Goal: Information Seeking & Learning: Learn about a topic

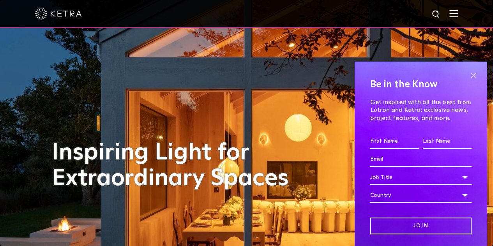
click at [468, 74] on span at bounding box center [474, 75] width 12 height 12
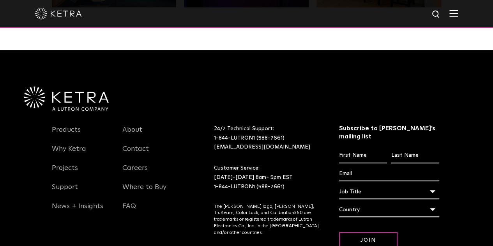
scroll to position [1640, 0]
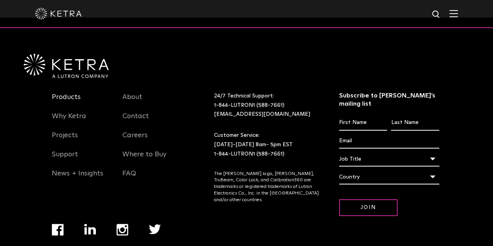
click at [71, 93] on link "Products" at bounding box center [66, 102] width 29 height 18
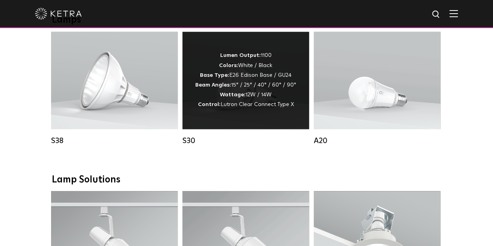
scroll to position [585, 0]
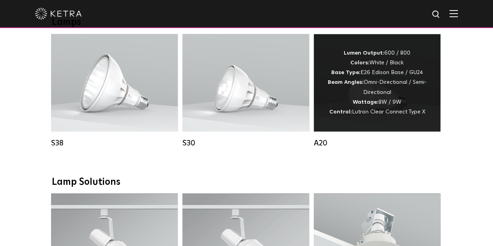
click at [334, 148] on div "A20" at bounding box center [377, 142] width 127 height 9
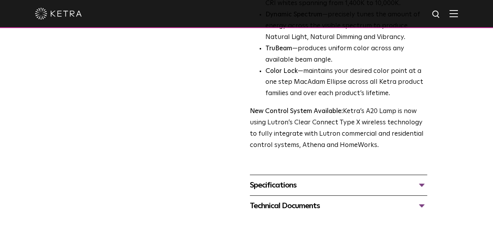
scroll to position [312, 0]
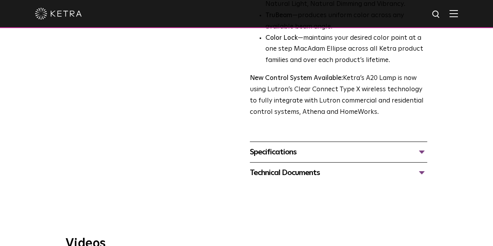
drag, startPoint x: 419, startPoint y: 98, endPoint x: 419, endPoint y: 108, distance: 10.1
click at [419, 142] on div "Specifications LUMEN OUTPUTS 600, 800 HOUSING COLORS White, Black BASE TYPES E2…" at bounding box center [338, 152] width 177 height 21
click at [421, 142] on div "Specifications LUMEN OUTPUTS 600, 800 HOUSING COLORS White, Black BASE TYPES E2…" at bounding box center [338, 152] width 177 height 21
click at [428, 146] on div "Specifications" at bounding box center [338, 152] width 177 height 12
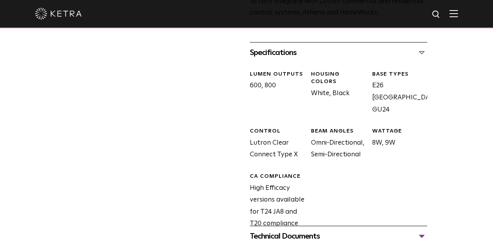
scroll to position [429, 0]
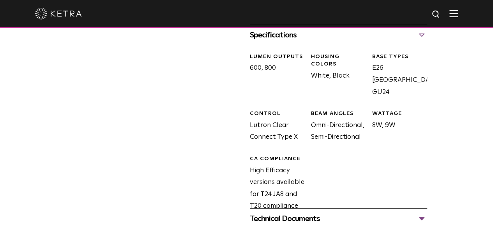
click at [428, 213] on div "Technical Documents" at bounding box center [338, 219] width 177 height 12
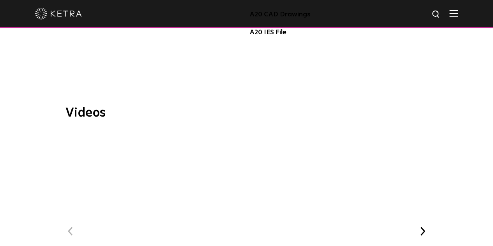
scroll to position [741, 0]
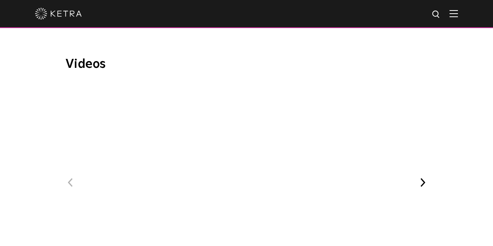
click at [428, 177] on button "Next" at bounding box center [423, 182] width 10 height 10
click at [428, 136] on div "Previous WELL Certified: Delos HQ Ketra at Bodyrok Fitness Studio Next" at bounding box center [247, 178] width 363 height 188
click at [428, 167] on button "Next" at bounding box center [423, 172] width 10 height 10
click at [428, 124] on div "Previous WELL Certified: Delos HQ Ketra at Bodyrok Fitness Studio Next" at bounding box center [247, 178] width 363 height 188
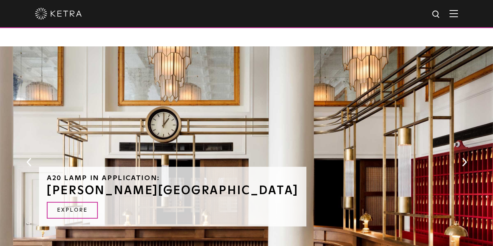
scroll to position [975, 0]
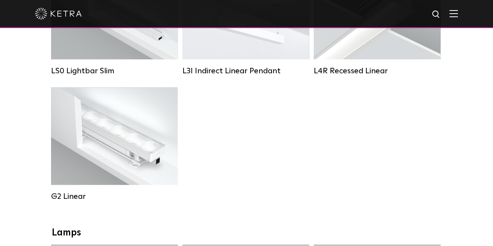
scroll to position [369, 0]
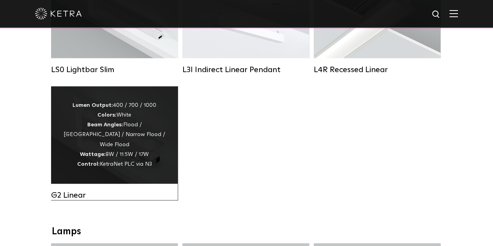
click at [130, 135] on div "Lumen Output: 400 / 700 / 1000 Colors: White Beam Angles: Flood / Graze / Narro…" at bounding box center [114, 135] width 103 height 69
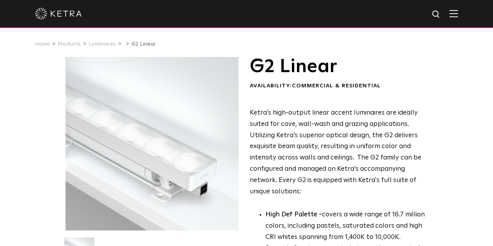
click at [458, 10] on div at bounding box center [246, 13] width 423 height 27
click at [458, 13] on img at bounding box center [454, 13] width 9 height 7
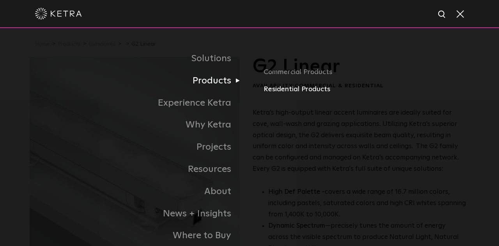
click at [307, 89] on link "Residential Products" at bounding box center [367, 89] width 206 height 11
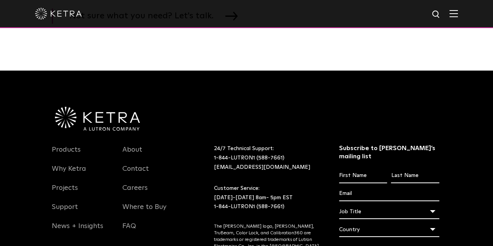
scroll to position [1352, 0]
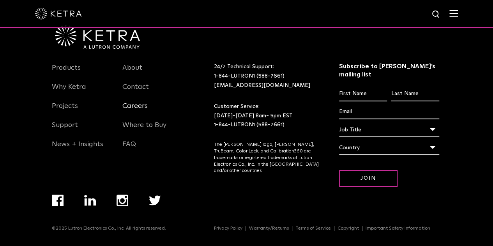
click at [147, 117] on link "Careers" at bounding box center [134, 111] width 25 height 18
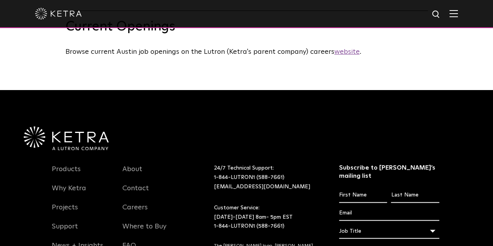
scroll to position [429, 0]
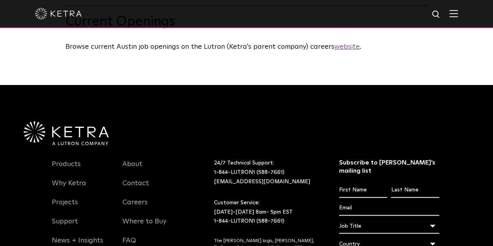
click at [335, 50] on u "website" at bounding box center [347, 46] width 25 height 7
